Goal: Transaction & Acquisition: Subscribe to service/newsletter

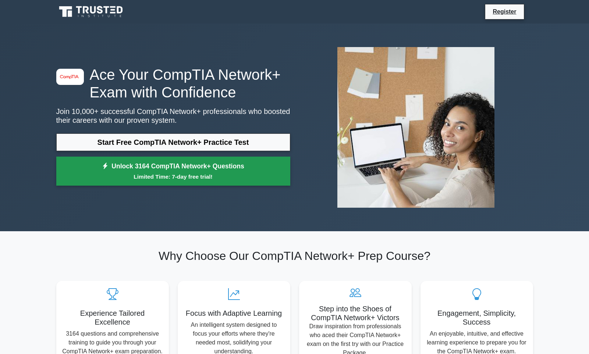
click at [178, 158] on link "Unlock 3164 CompTIA Network+ Questions Limited Time: 7-day free trial!" at bounding box center [173, 171] width 234 height 29
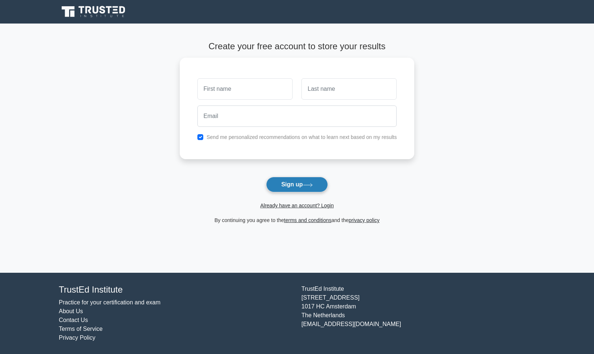
click at [275, 183] on button "Sign up" at bounding box center [297, 184] width 62 height 15
click at [220, 196] on div "Already have an account? Login" at bounding box center [297, 201] width 235 height 18
click at [268, 206] on link "Already have an account? Login" at bounding box center [297, 206] width 74 height 6
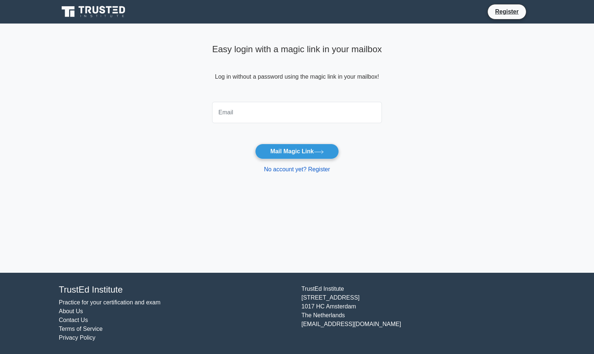
click at [280, 171] on link "No account yet? Register" at bounding box center [297, 169] width 66 height 6
